Goal: Check status: Check status

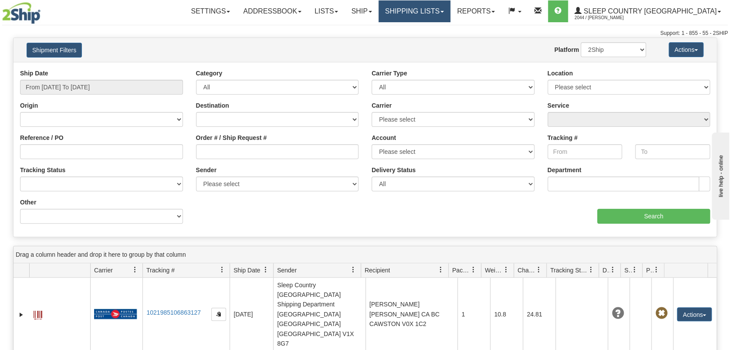
click at [451, 20] on link "Shipping lists" at bounding box center [415, 11] width 72 height 22
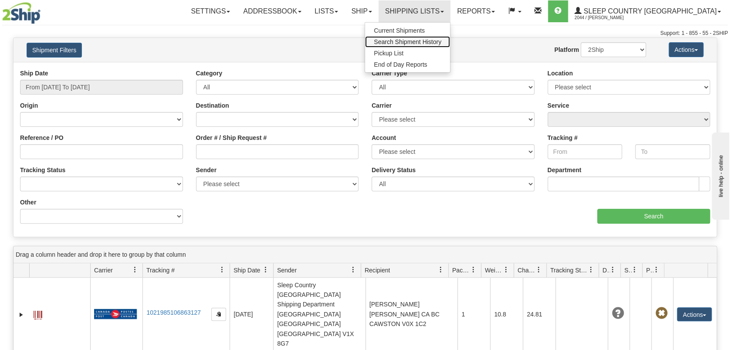
click at [442, 42] on span "Search Shipment History" at bounding box center [408, 41] width 68 height 7
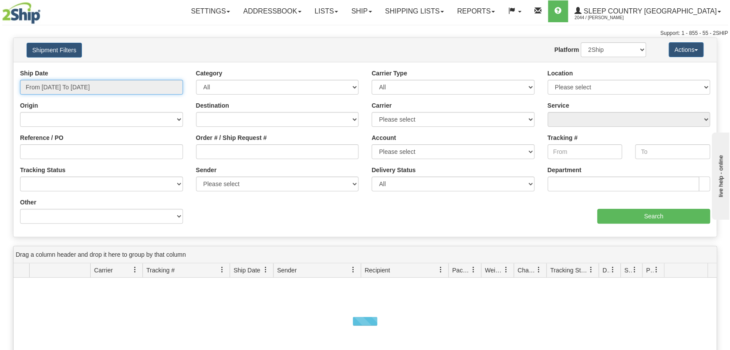
click at [93, 82] on input "From [DATE] To [DATE]" at bounding box center [101, 87] width 163 height 15
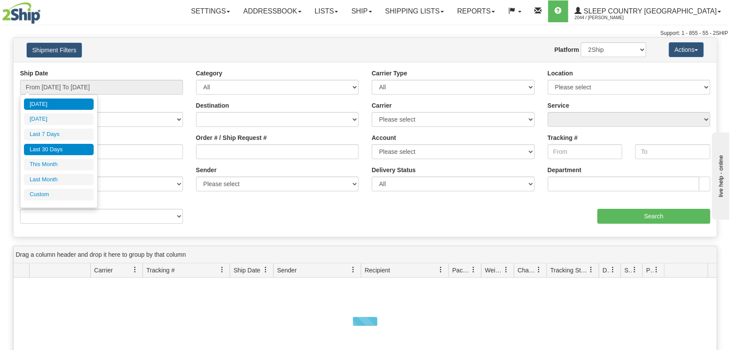
click at [78, 150] on li "Last 30 Days" at bounding box center [59, 150] width 70 height 12
type input "From 09/02/2025 To 10/01/2025"
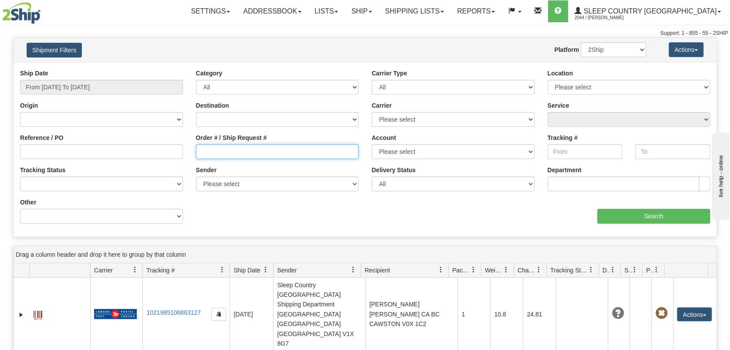
click at [238, 153] on input "Order # / Ship Request #" at bounding box center [277, 151] width 163 height 15
paste input "1059734"
type input "1059734"
click at [643, 217] on input "Search" at bounding box center [654, 216] width 113 height 15
